Goal: Task Accomplishment & Management: Use online tool/utility

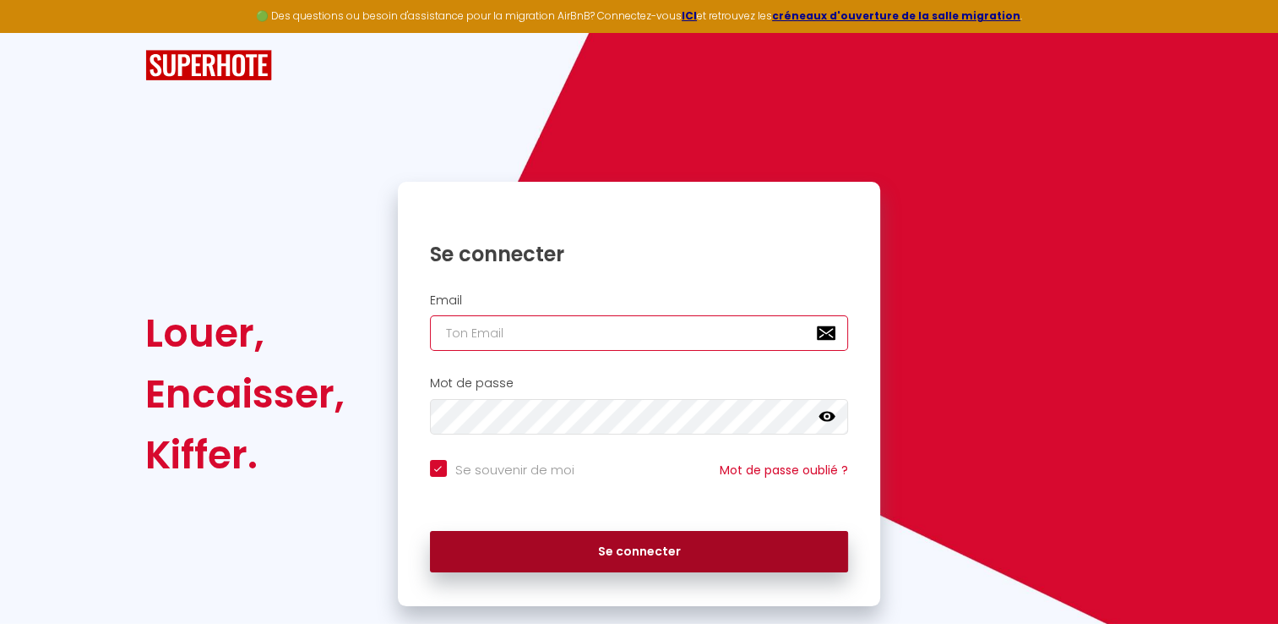
type input "[EMAIL_ADDRESS][DOMAIN_NAME]"
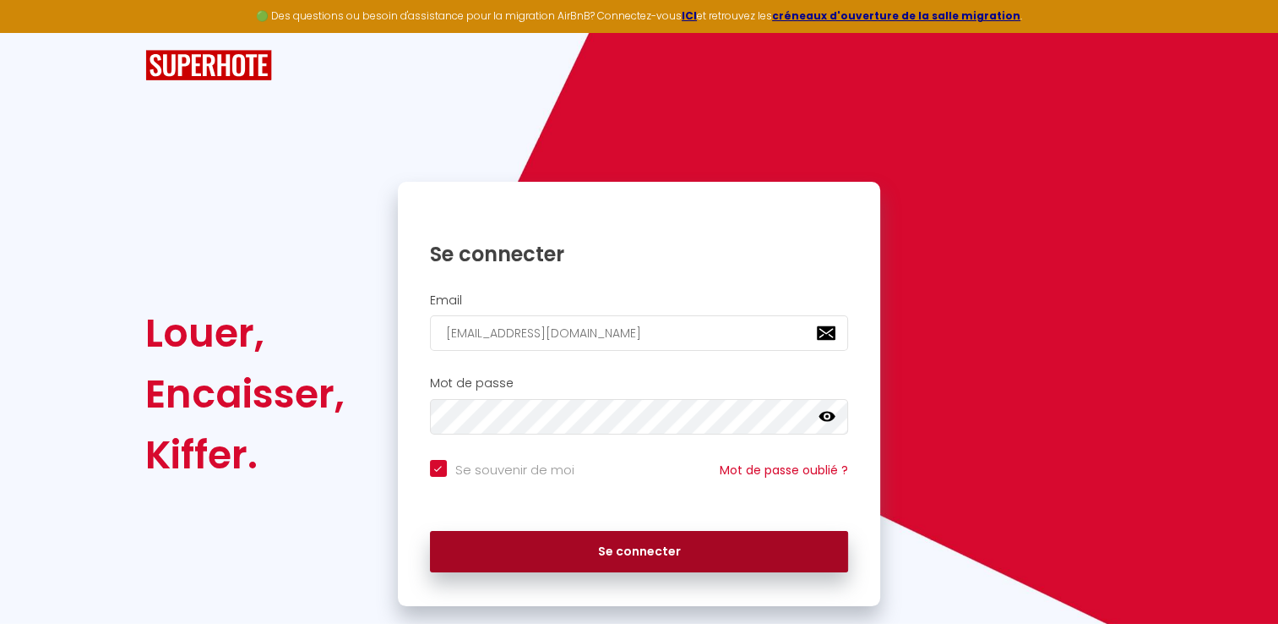
click at [642, 550] on button "Se connecter" at bounding box center [639, 552] width 419 height 42
checkbox input "true"
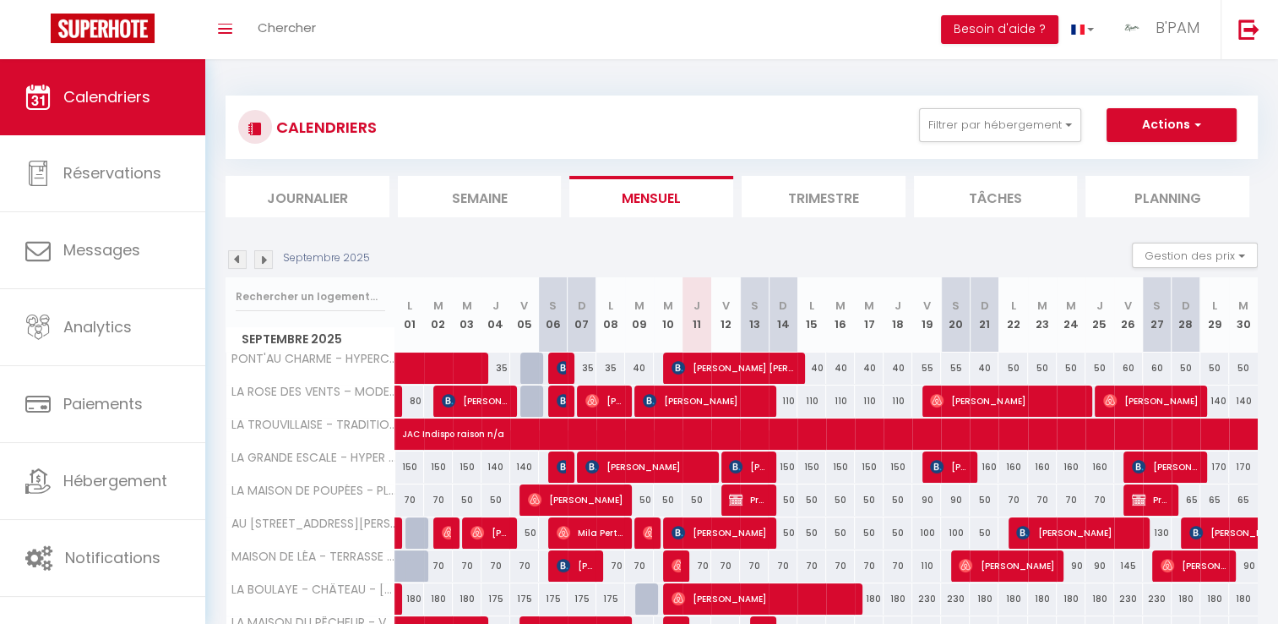
click at [239, 259] on img at bounding box center [237, 259] width 19 height 19
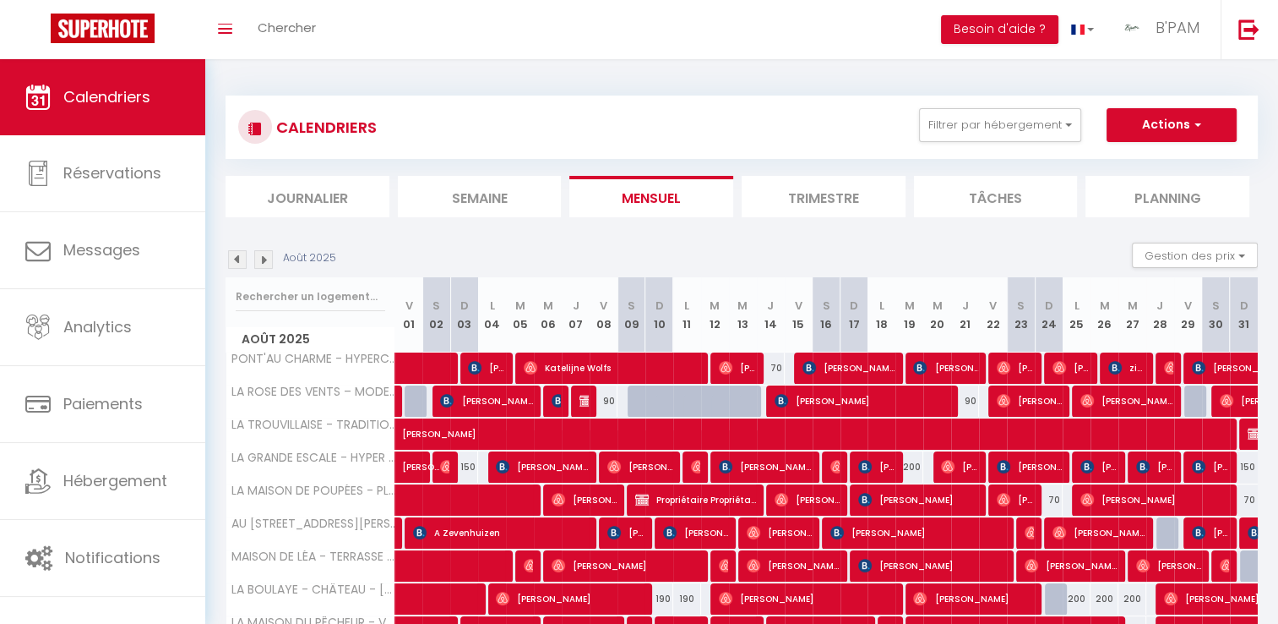
click at [239, 259] on img at bounding box center [237, 259] width 19 height 19
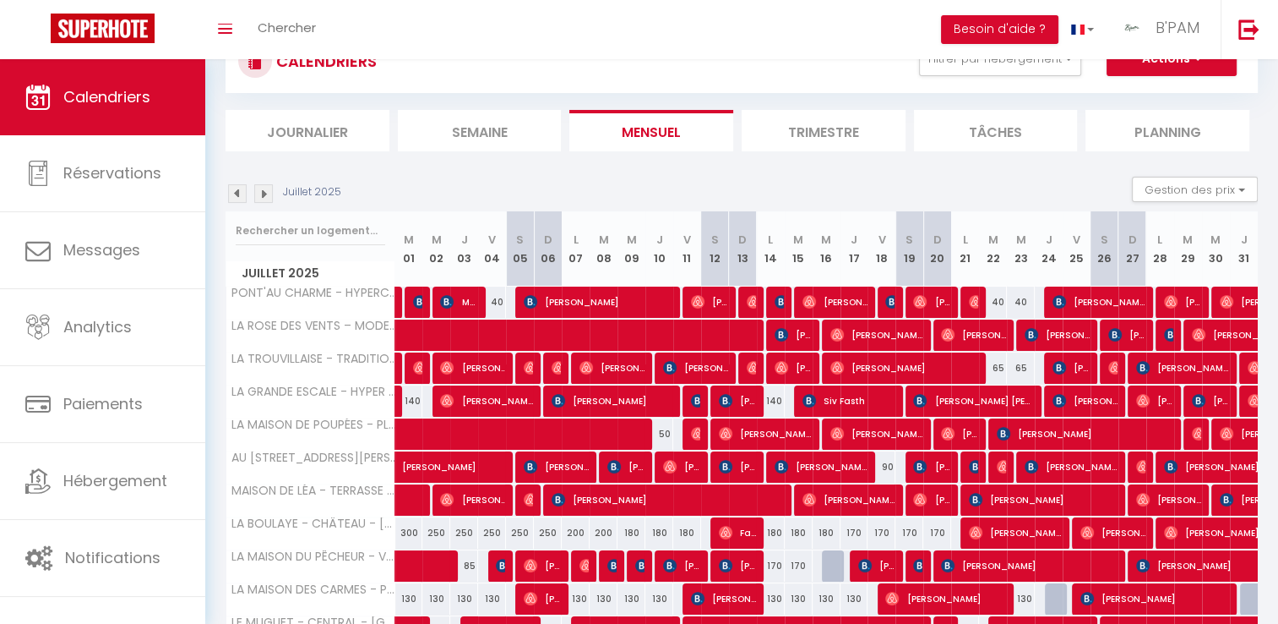
scroll to position [49, 0]
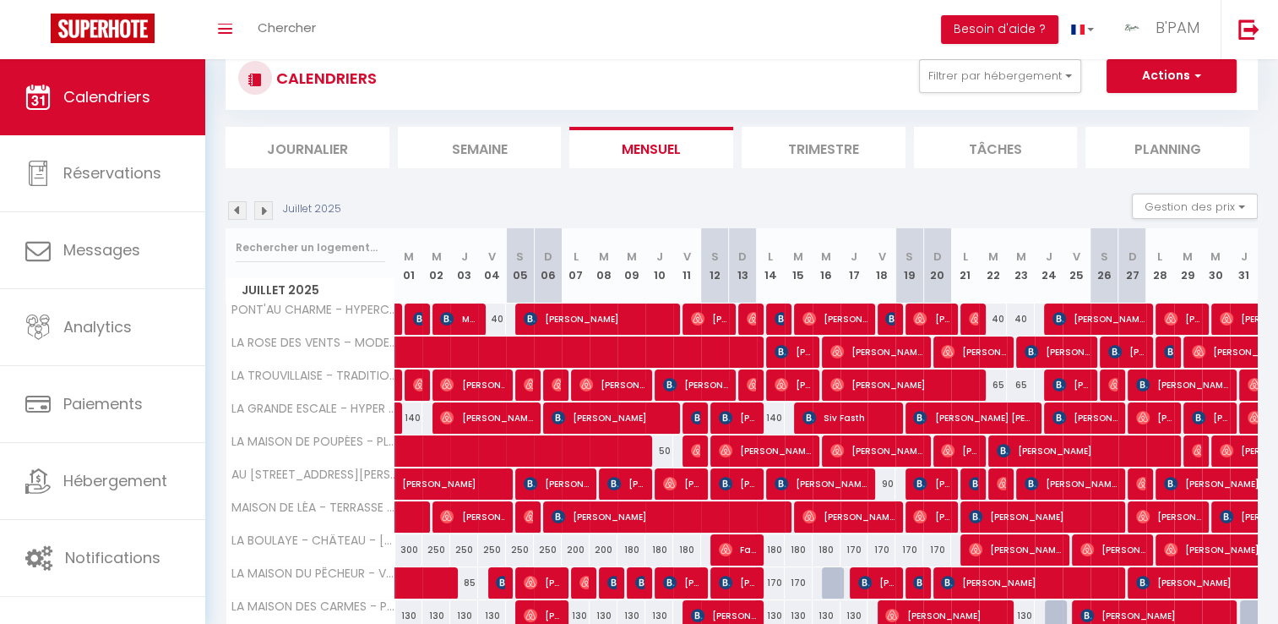
click at [264, 210] on img at bounding box center [263, 210] width 19 height 19
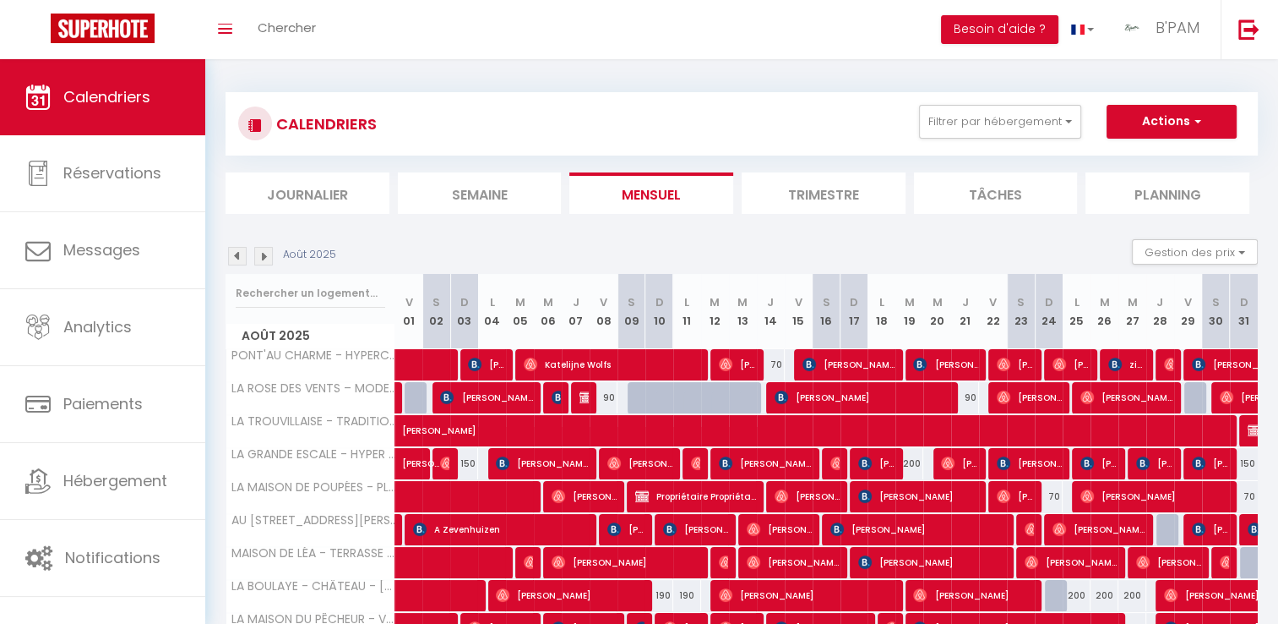
scroll to position [0, 0]
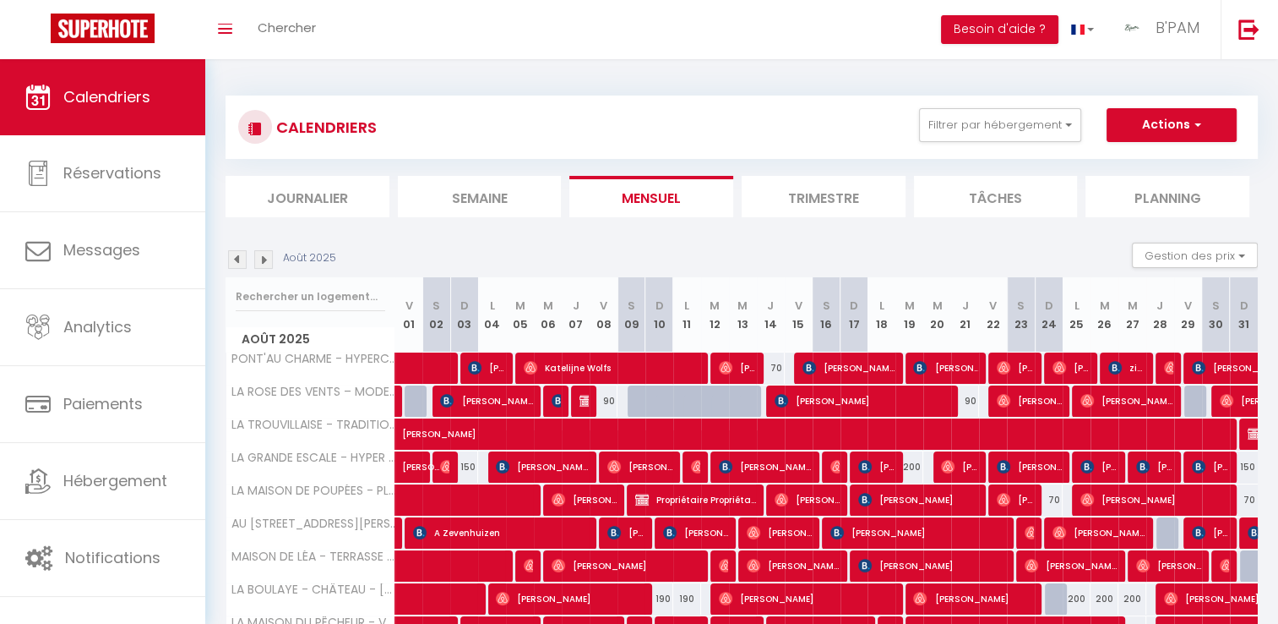
click at [237, 262] on img at bounding box center [237, 259] width 19 height 19
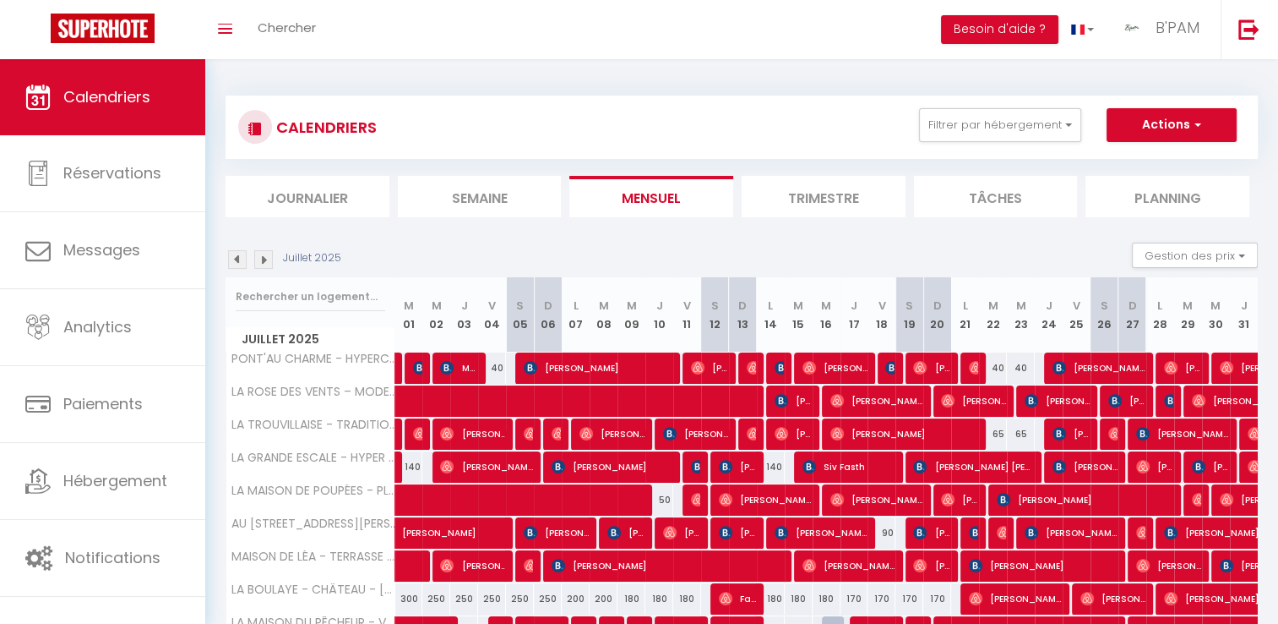
click at [260, 262] on img at bounding box center [263, 259] width 19 height 19
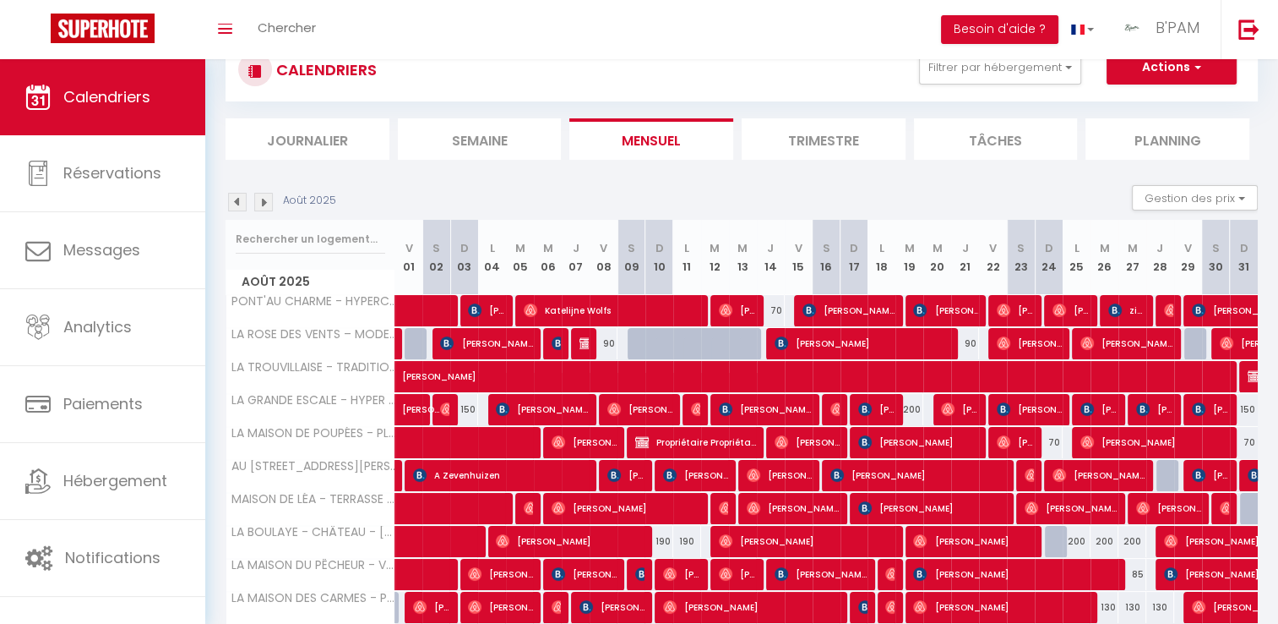
scroll to position [49, 0]
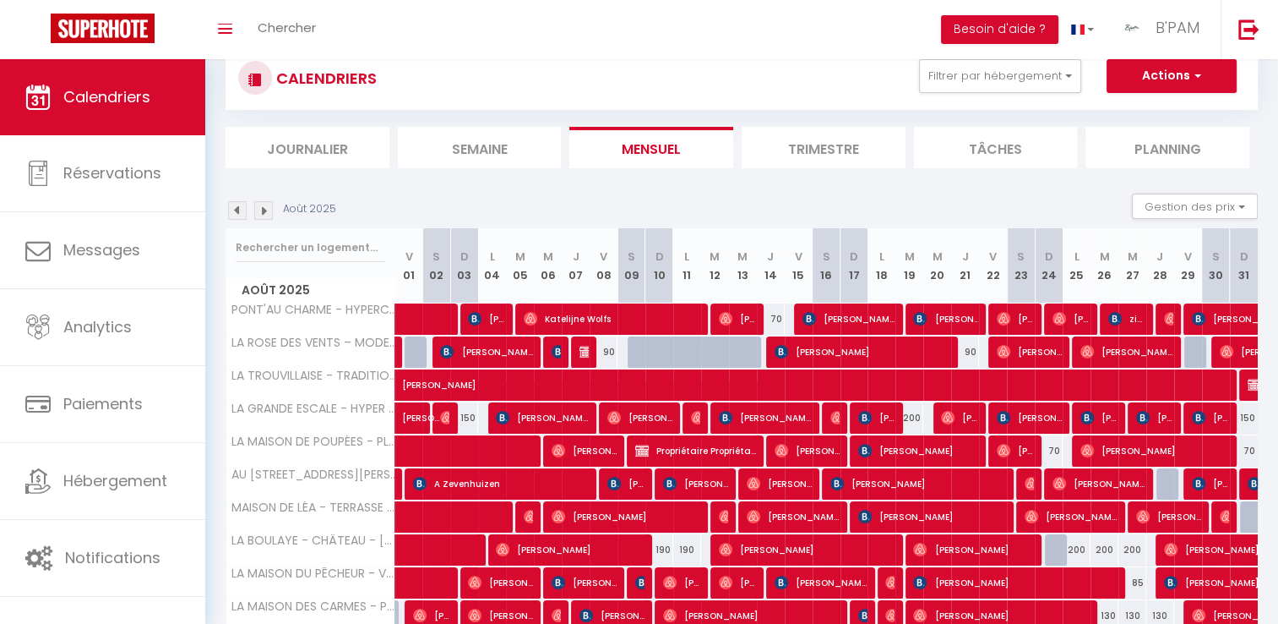
click at [237, 210] on img at bounding box center [237, 210] width 19 height 19
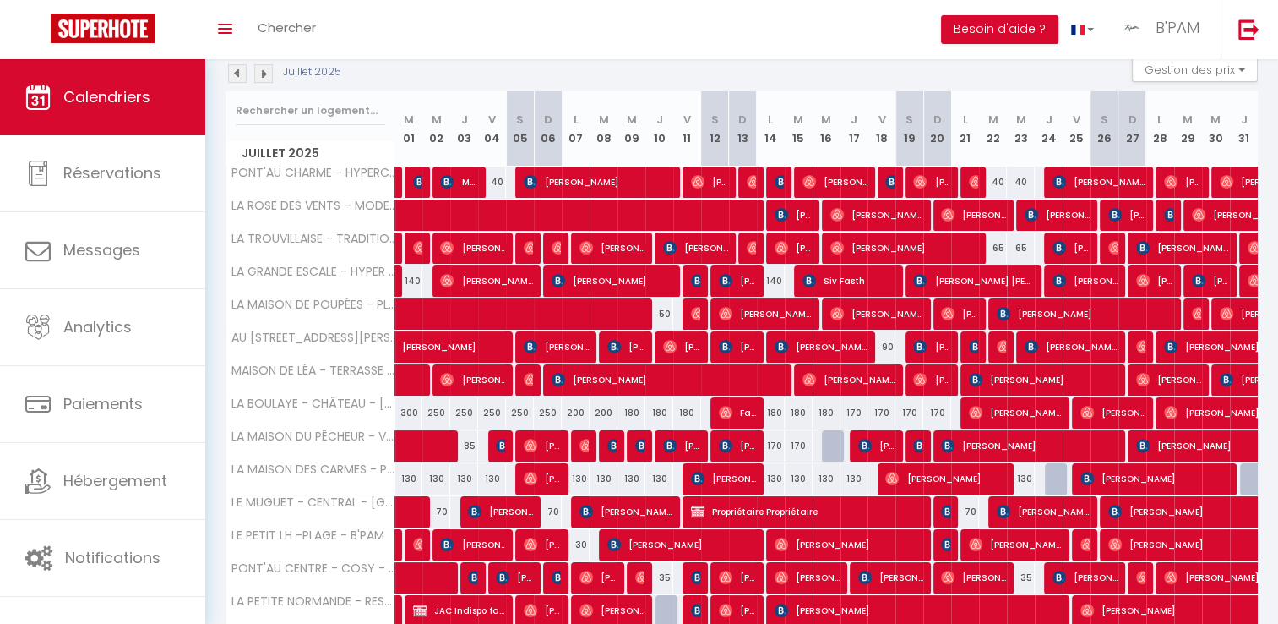
scroll to position [218, 0]
